Goal: Task Accomplishment & Management: Manage account settings

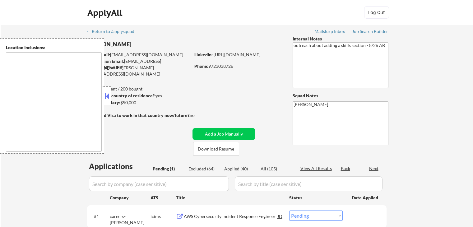
scroll to position [93, 0]
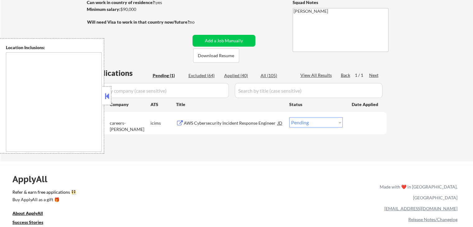
click at [182, 122] on button at bounding box center [180, 123] width 8 height 6
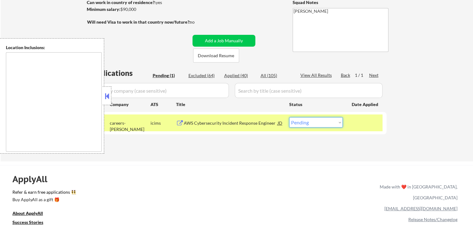
drag, startPoint x: 311, startPoint y: 122, endPoint x: 311, endPoint y: 126, distance: 3.7
click at [311, 123] on select "Choose an option... Pending Applied Excluded (Questions) Excluded (Expired) Exc…" at bounding box center [315, 122] width 53 height 10
click at [289, 117] on select "Choose an option... Pending Applied Excluded (Questions) Excluded (Expired) Exc…" at bounding box center [315, 122] width 53 height 10
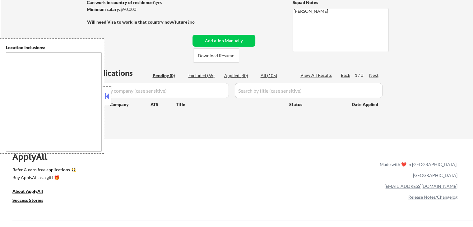
drag, startPoint x: 191, startPoint y: 130, endPoint x: 186, endPoint y: 128, distance: 4.7
click at [191, 129] on div "← Return to /applysquad Mailslurp Inbox Job Search Builder [PERSON_NAME] User E…" at bounding box center [237, 33] width 310 height 202
click at [240, 75] on div "Applied (40)" at bounding box center [239, 75] width 31 height 6
select select ""applied""
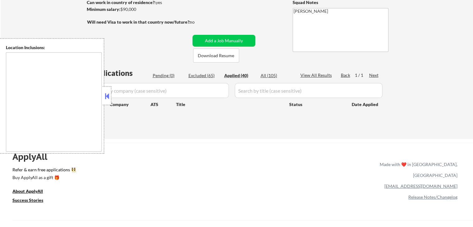
select select ""applied""
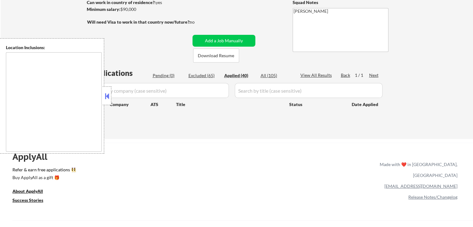
select select ""applied""
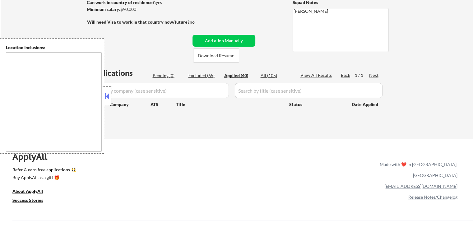
select select ""applied""
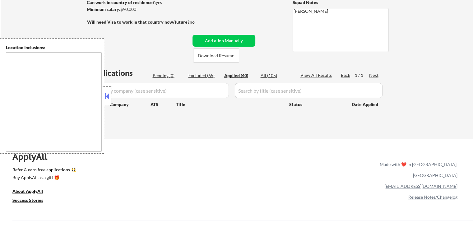
select select ""applied""
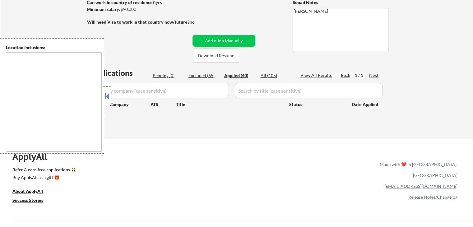
select select ""applied""
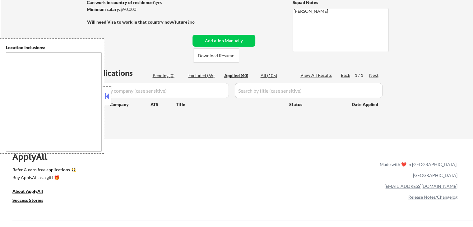
select select ""applied""
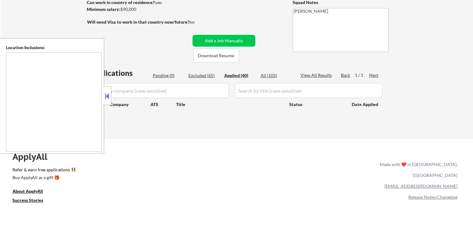
select select ""applied""
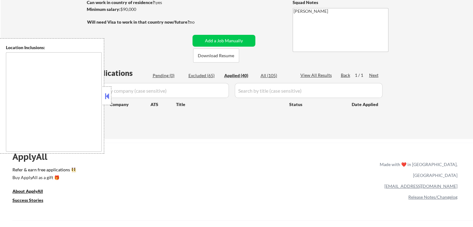
select select ""applied""
